Goal: Information Seeking & Learning: Learn about a topic

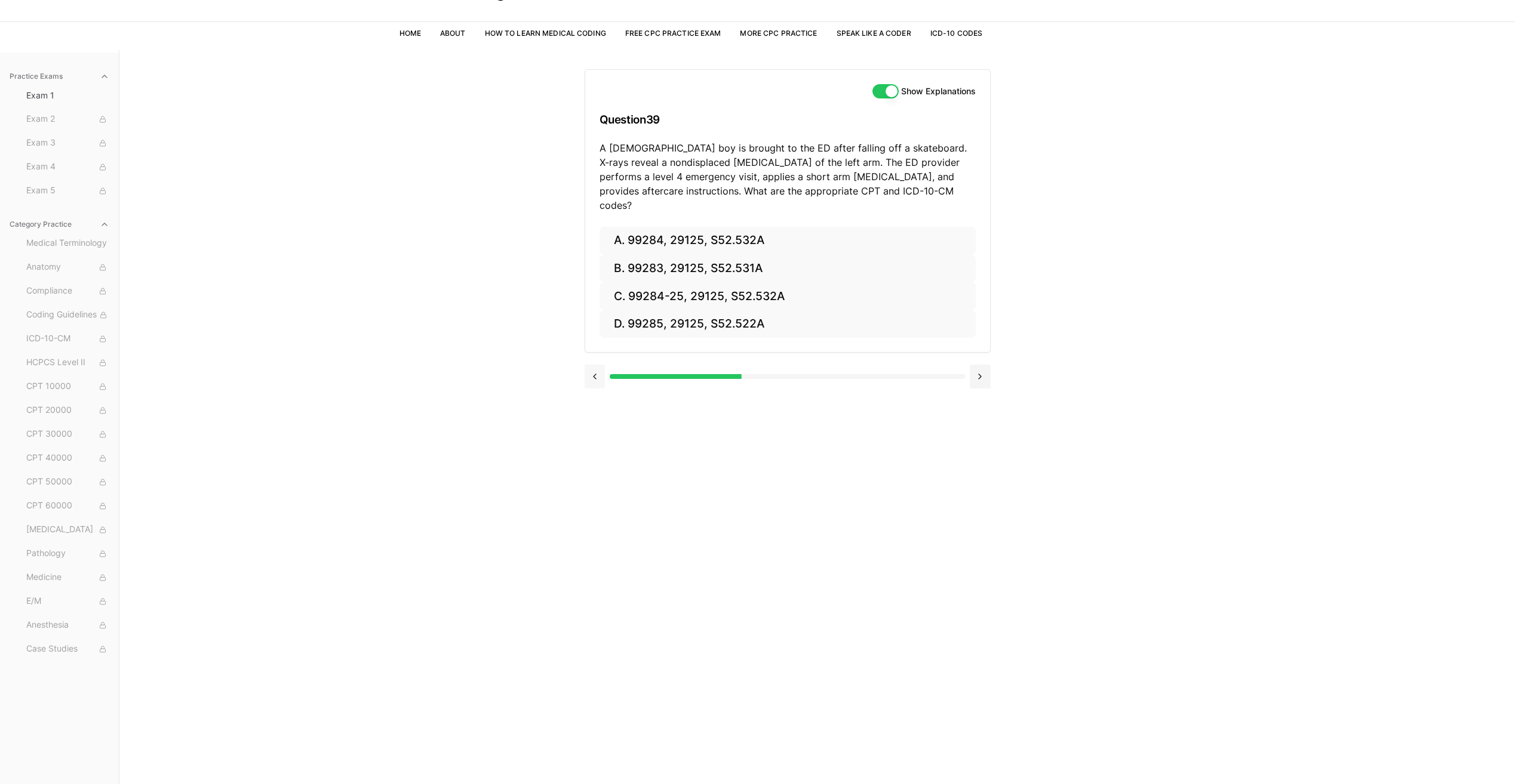
click at [595, 368] on button at bounding box center [595, 376] width 21 height 24
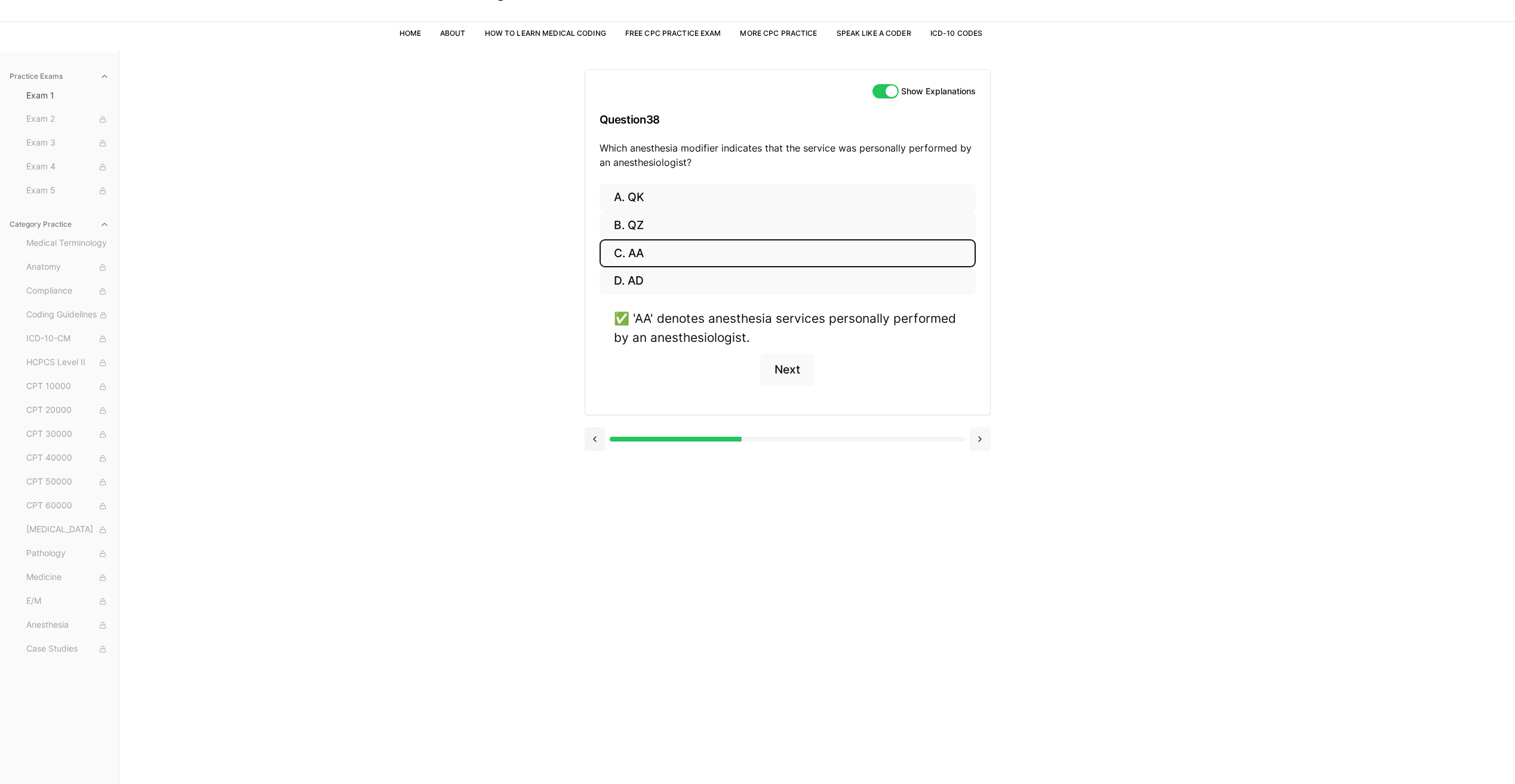
click at [979, 440] on button at bounding box center [979, 439] width 21 height 24
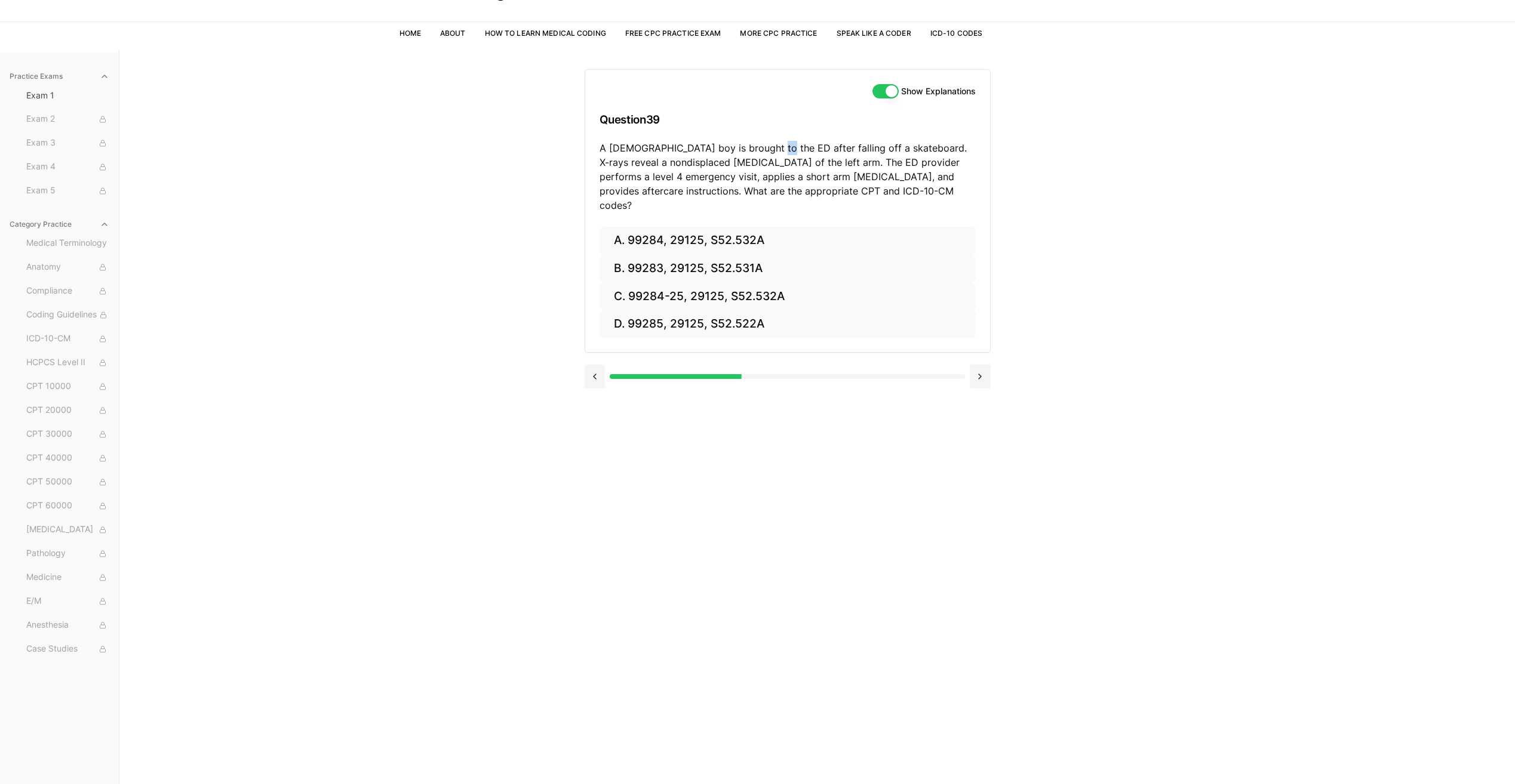
drag, startPoint x: 762, startPoint y: 146, endPoint x: 772, endPoint y: 147, distance: 10.0
click at [772, 147] on p "A [DEMOGRAPHIC_DATA] boy is brought to the ED after falling off a skateboard. X…" at bounding box center [788, 176] width 376 height 71
click at [714, 193] on p "A [DEMOGRAPHIC_DATA] boy is brought to the ED after falling off a skateboard. X…" at bounding box center [788, 176] width 376 height 71
click at [37, 117] on span "Exam 2" at bounding box center [67, 120] width 83 height 13
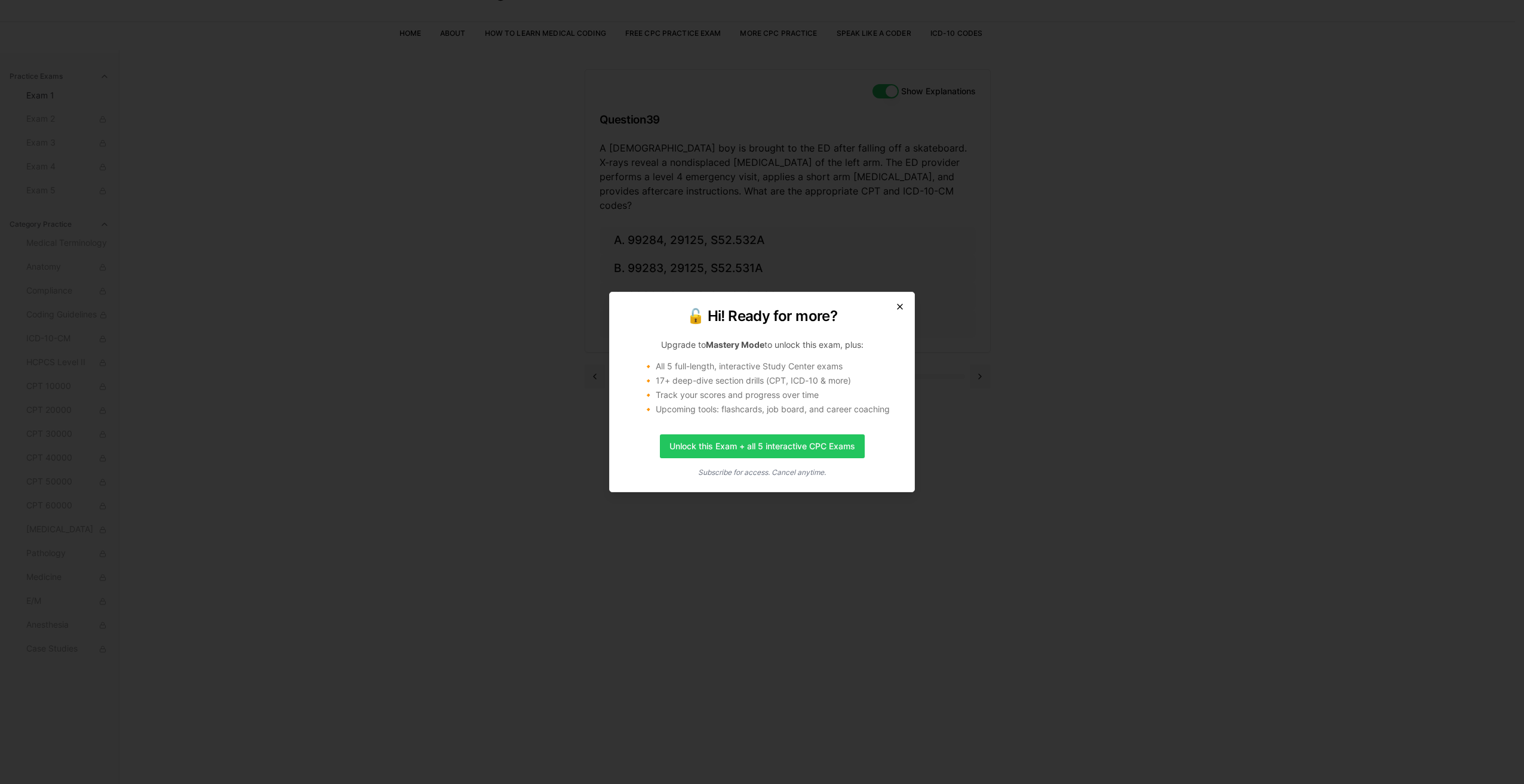
click at [902, 306] on icon "button" at bounding box center [900, 306] width 9 height 9
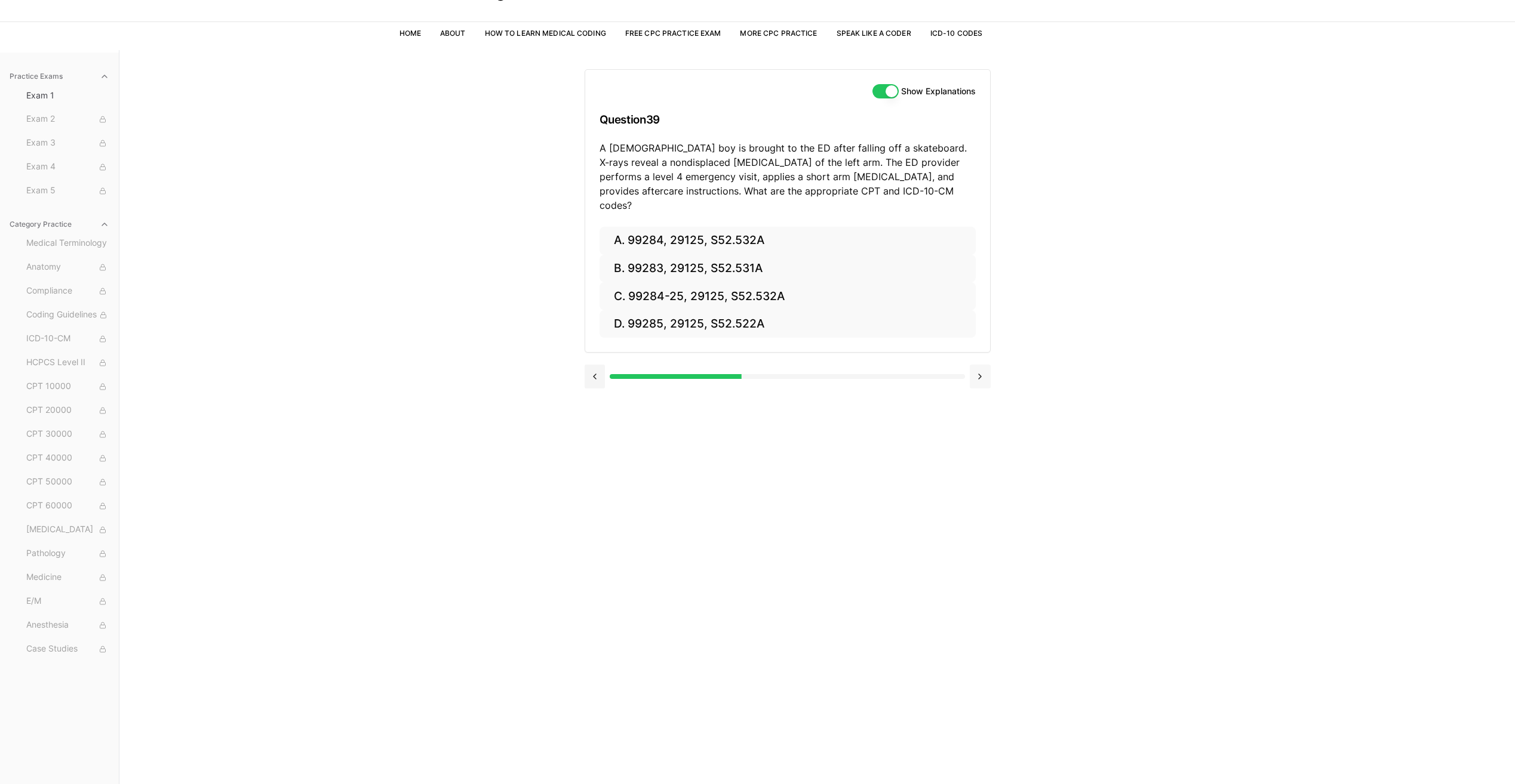
click at [987, 366] on button at bounding box center [979, 376] width 21 height 24
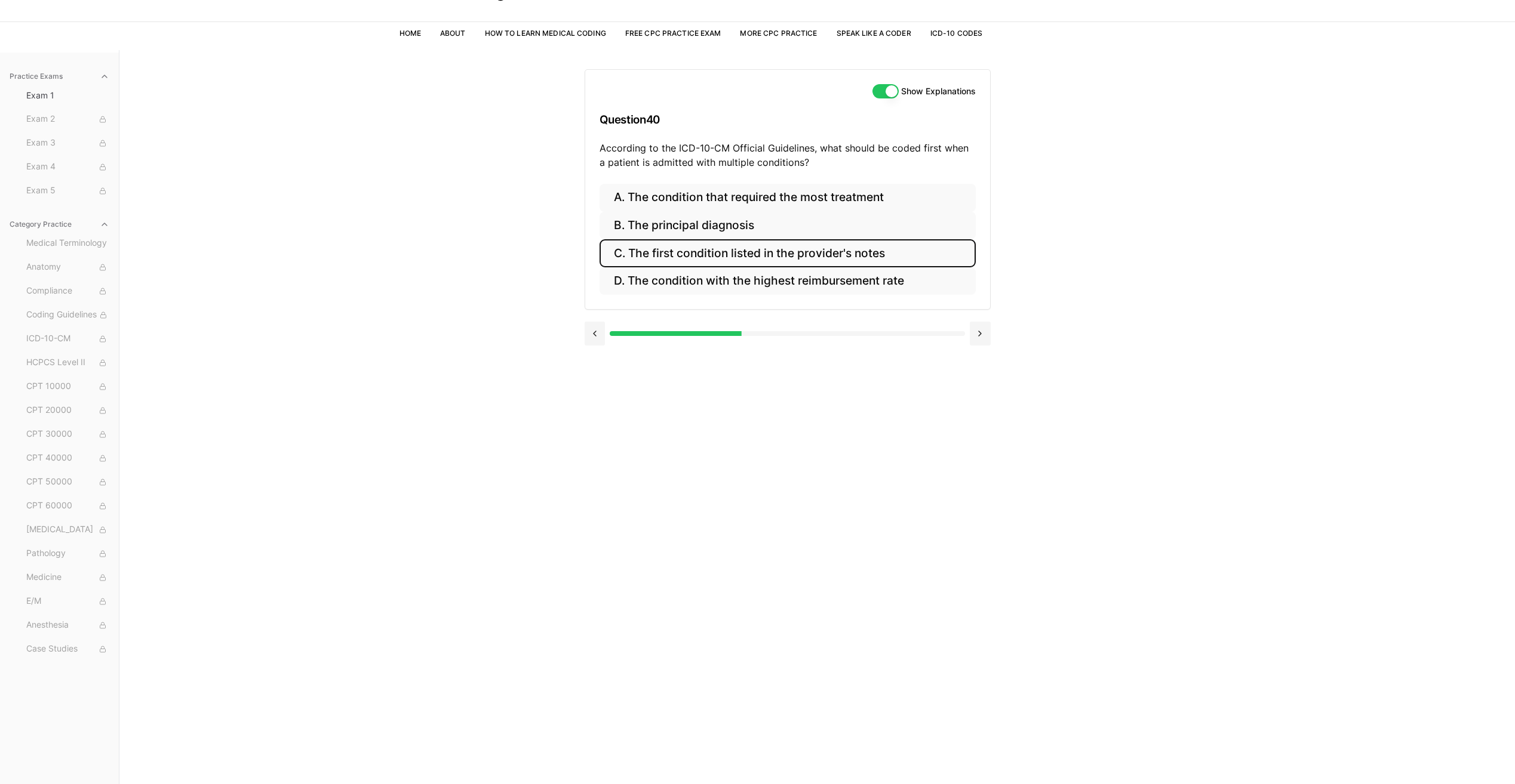
click at [682, 257] on button "C. The first condition listed in the provider's notes" at bounding box center [788, 253] width 376 height 28
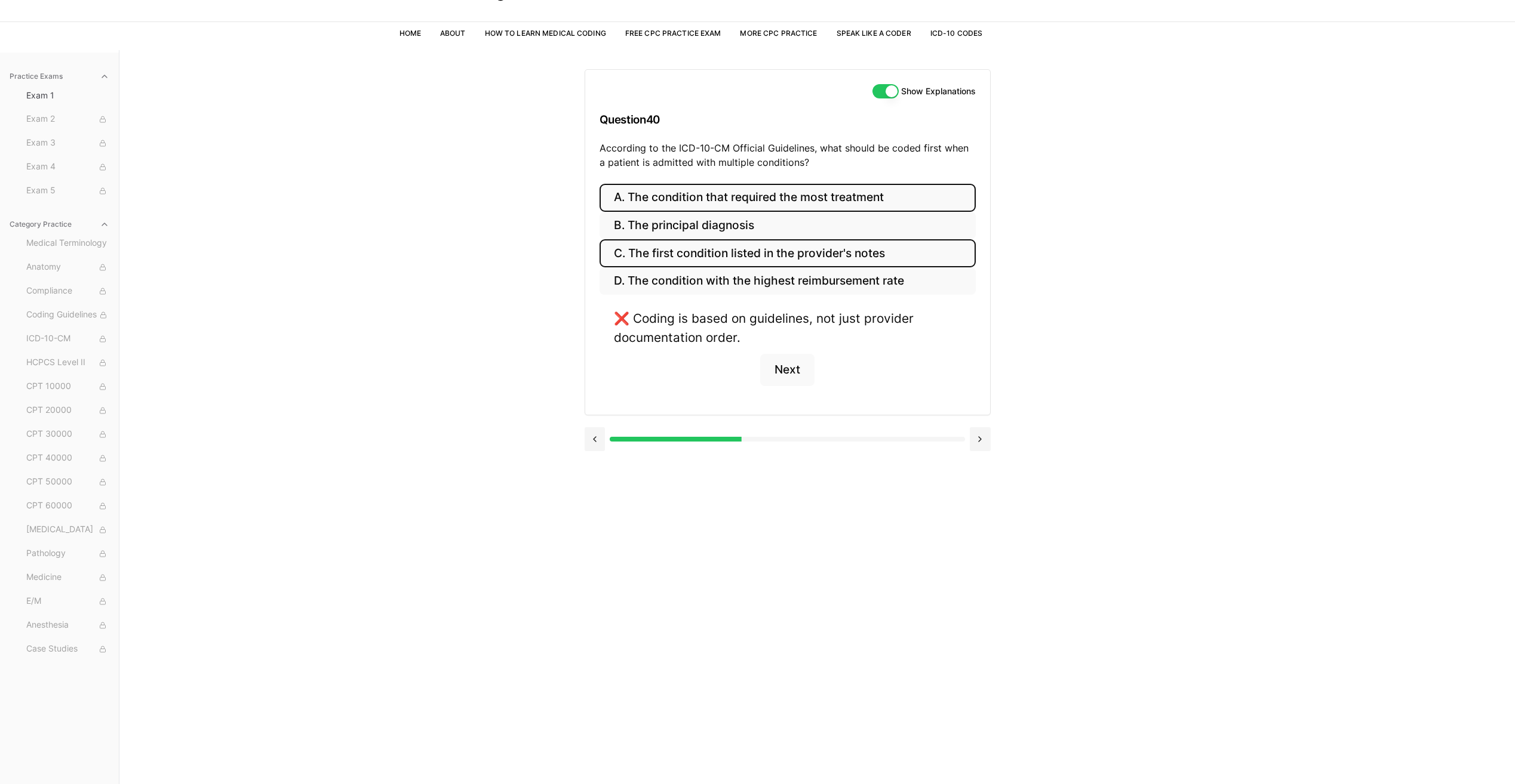
click at [674, 203] on button "A. The condition that required the most treatment" at bounding box center [788, 197] width 376 height 28
click at [664, 231] on button "B. The principal diagnosis" at bounding box center [788, 226] width 376 height 28
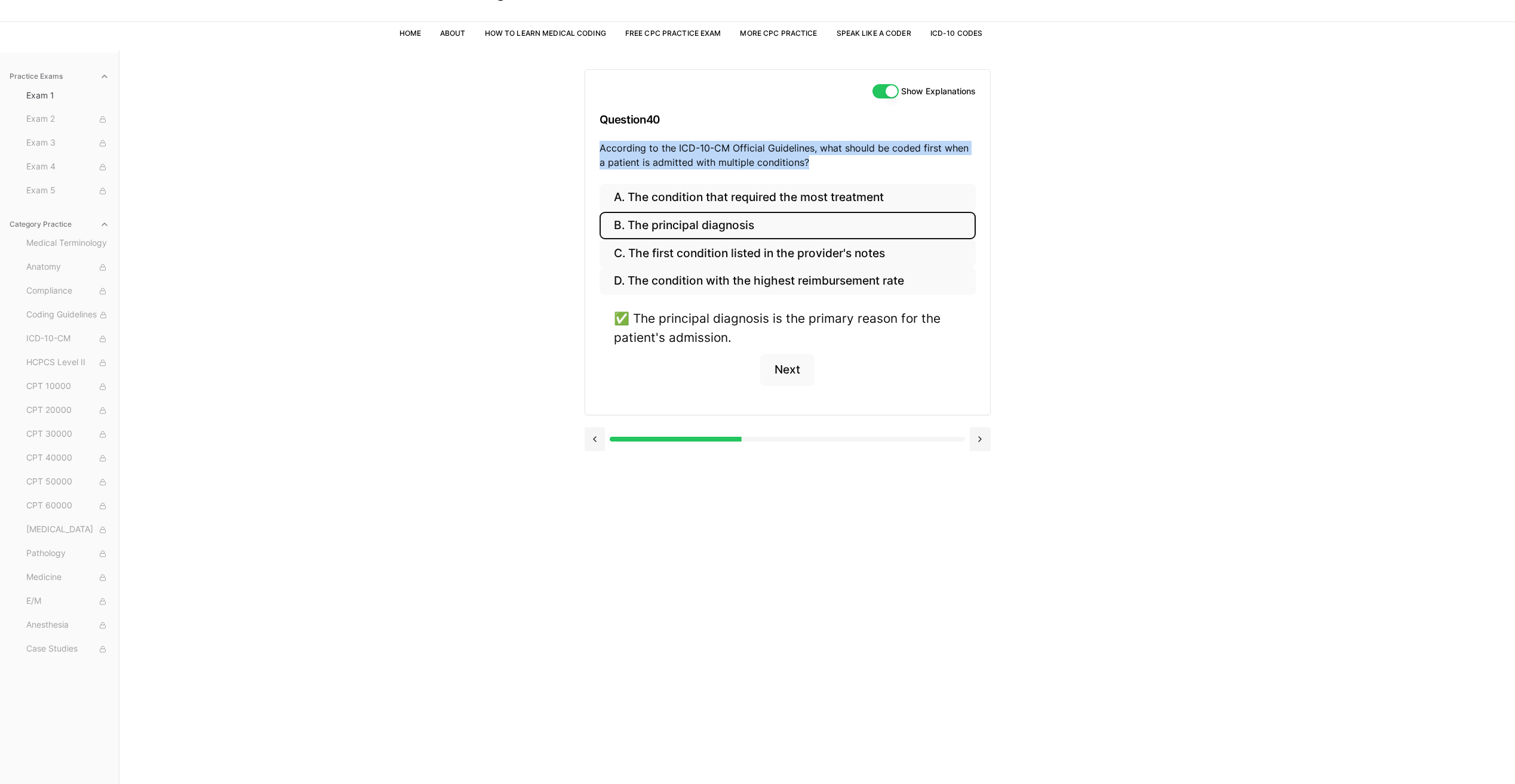
drag, startPoint x: 601, startPoint y: 148, endPoint x: 813, endPoint y: 160, distance: 212.3
click at [813, 160] on p "According to the ICD-10-CM Official Guidelines, what should be coded first when…" at bounding box center [788, 155] width 376 height 29
drag, startPoint x: 813, startPoint y: 160, endPoint x: 768, endPoint y: 155, distance: 45.3
